Goal: Find contact information: Find contact information

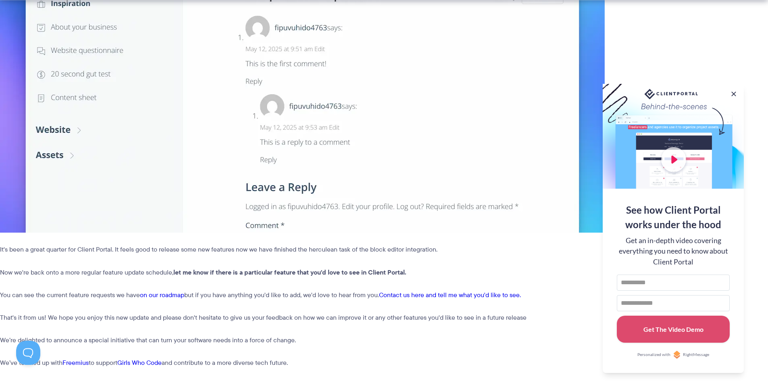
scroll to position [5642, 0]
